Goal: Find specific page/section: Find specific page/section

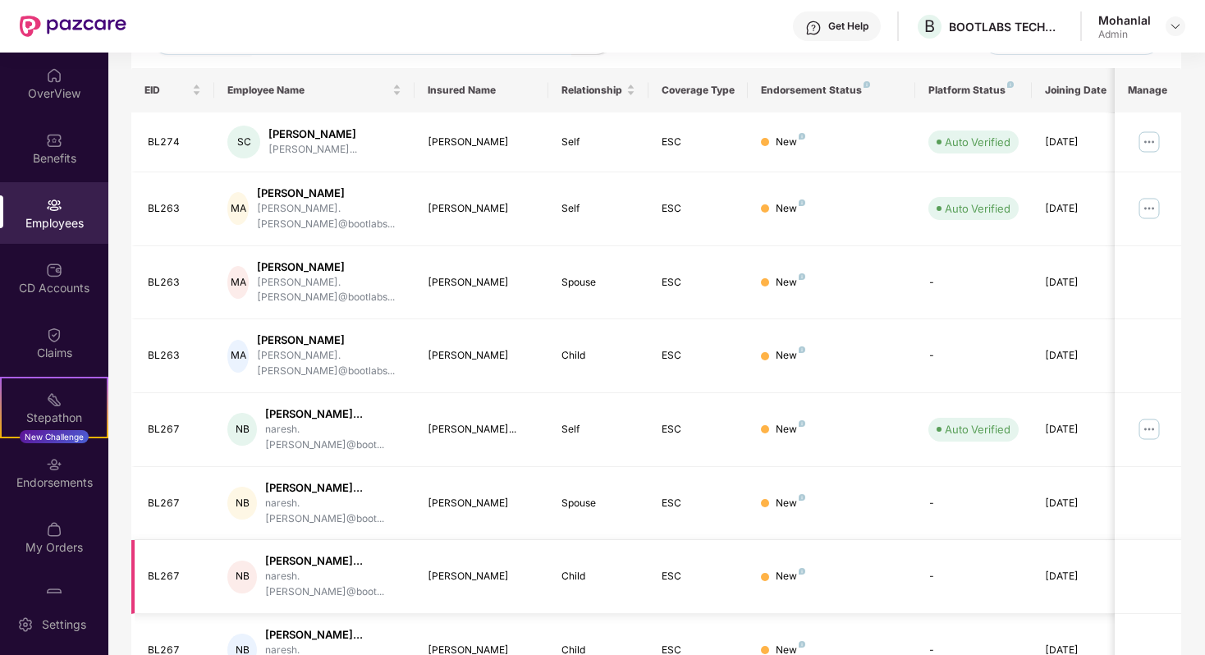
scroll to position [354, 0]
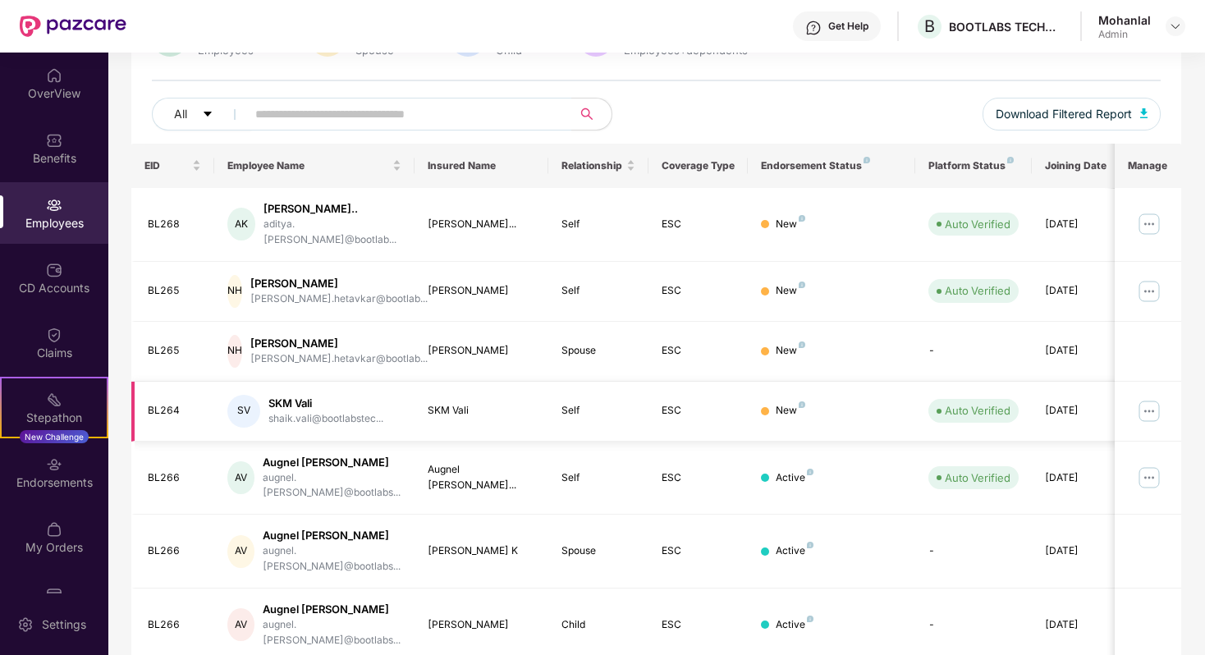
scroll to position [368, 0]
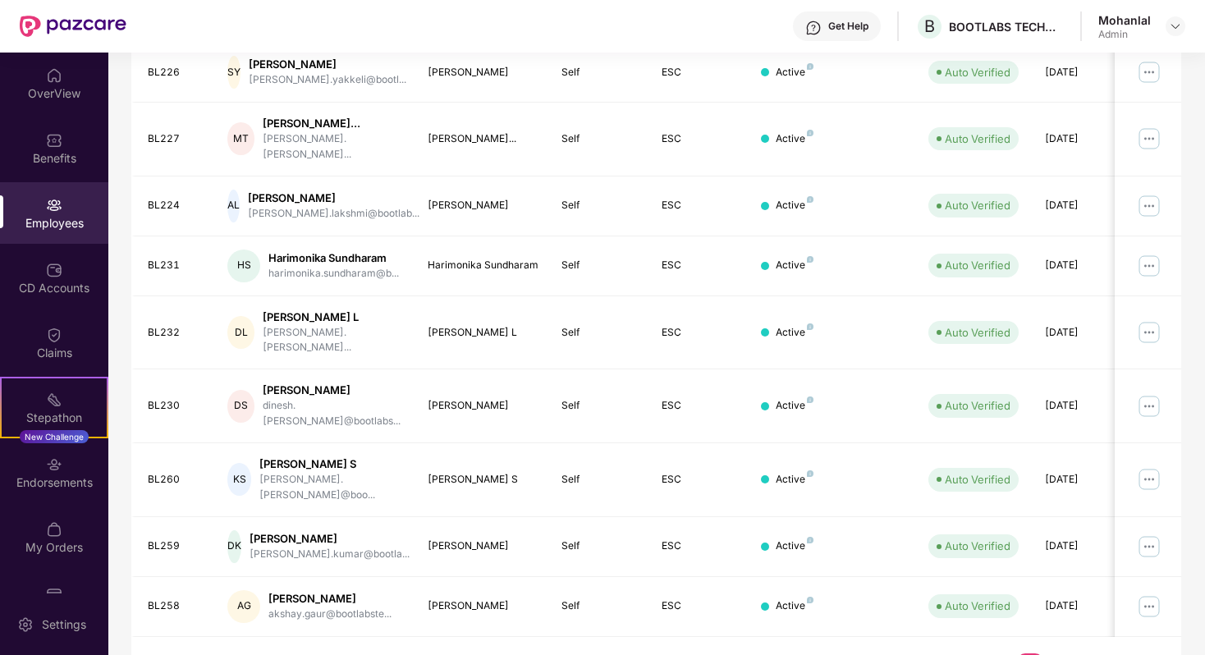
click at [1057, 654] on link "4" at bounding box center [1056, 666] width 26 height 25
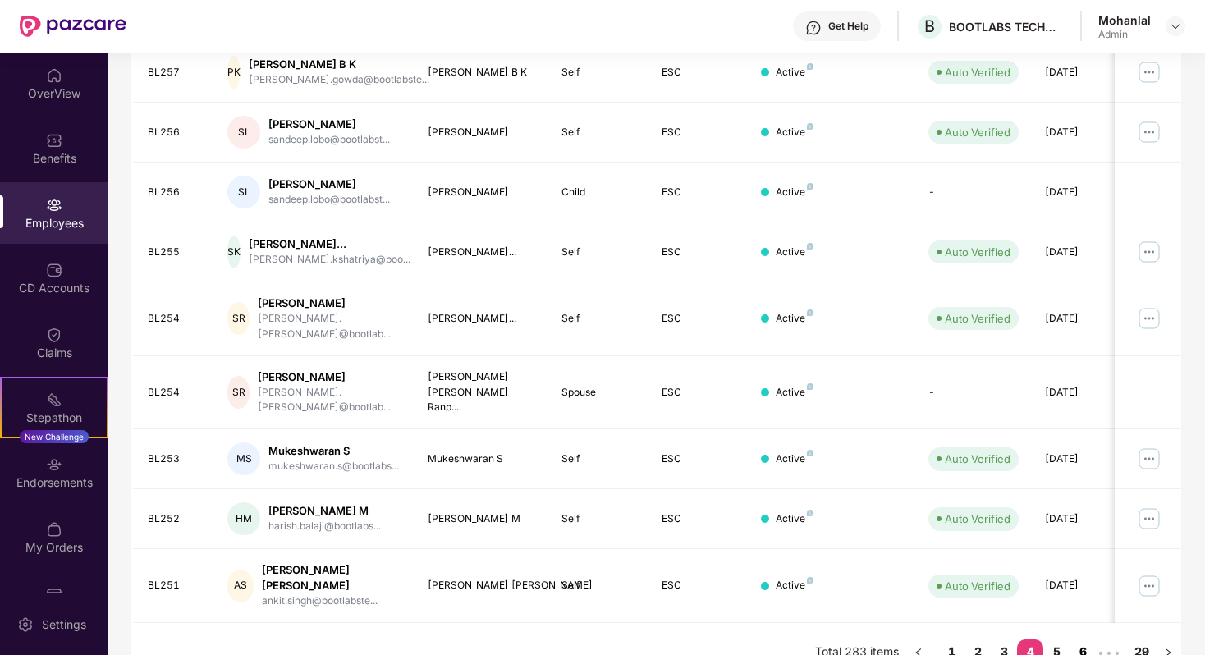
click at [1080, 640] on link "6" at bounding box center [1083, 652] width 26 height 25
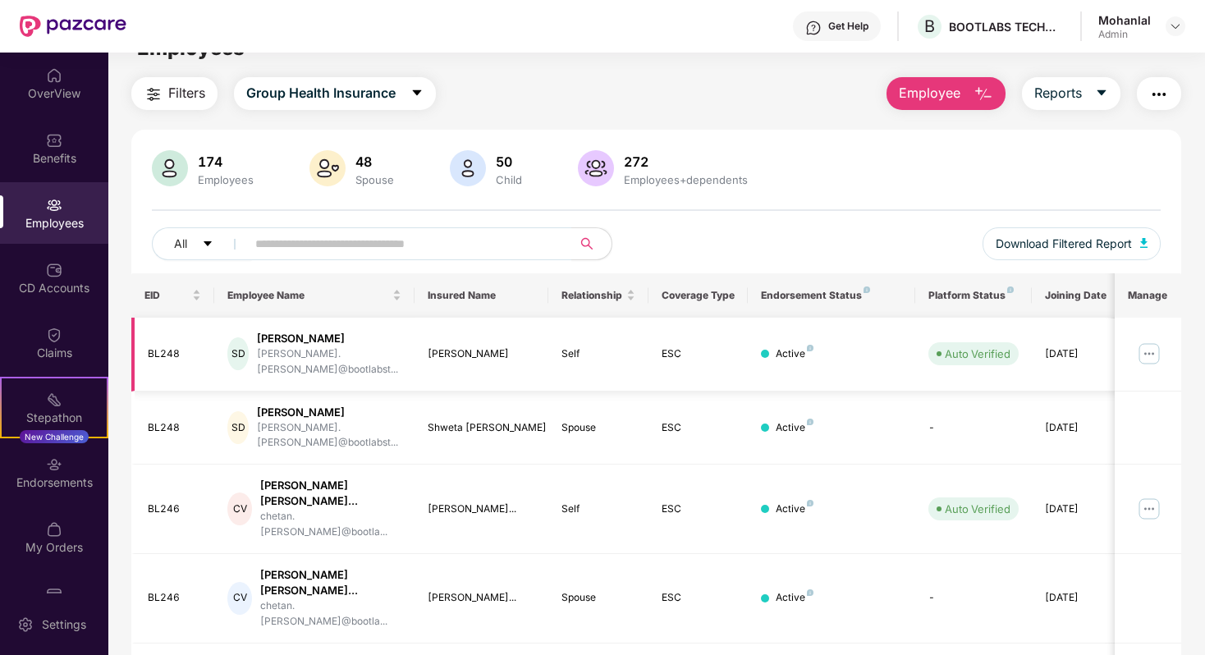
scroll to position [0, 0]
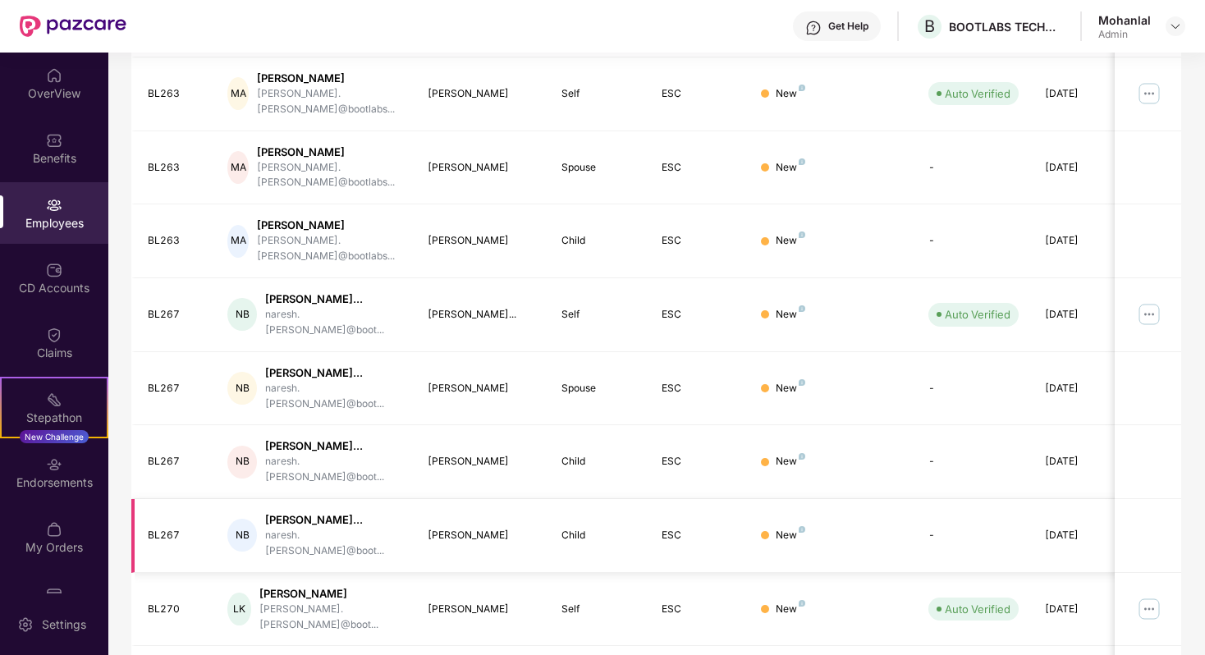
scroll to position [354, 0]
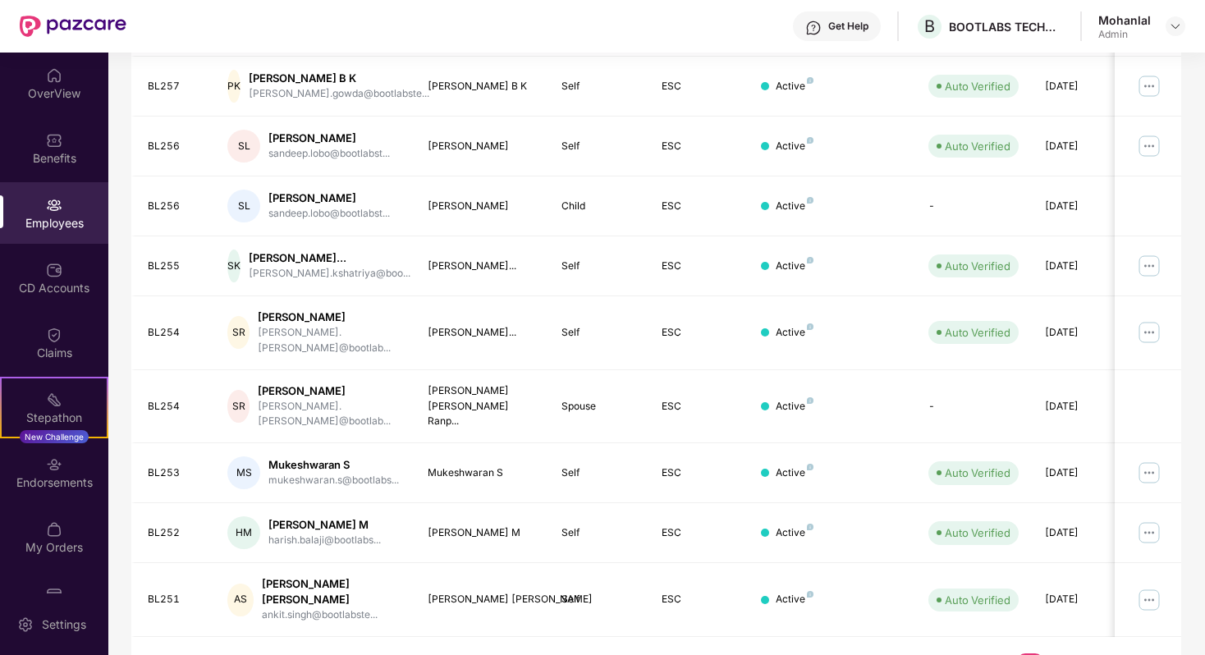
click at [1007, 654] on link "3" at bounding box center [1004, 666] width 26 height 25
